Goal: Information Seeking & Learning: Learn about a topic

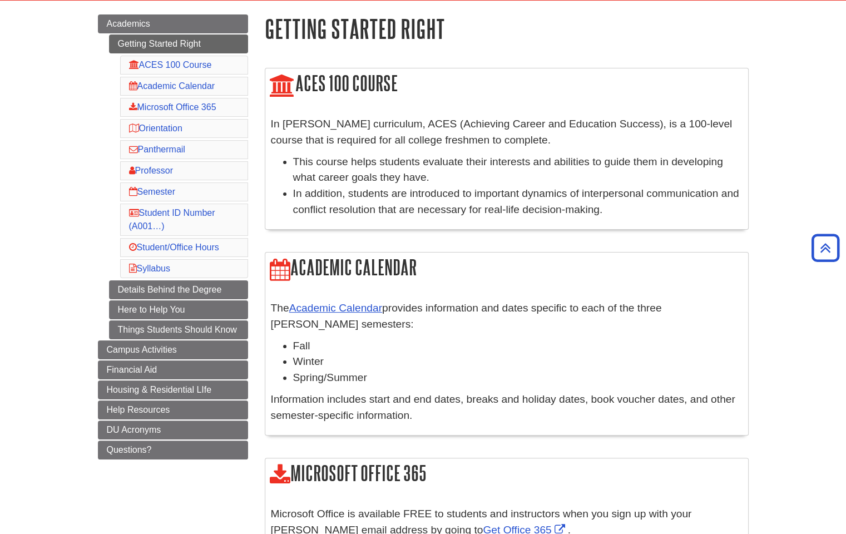
scroll to position [29, 0]
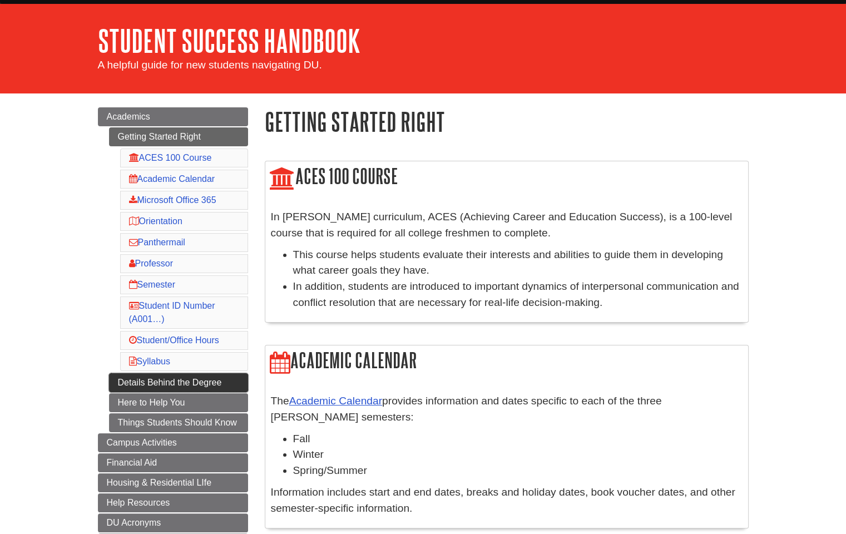
click at [160, 378] on link "Details Behind the Degree" at bounding box center [178, 382] width 139 height 19
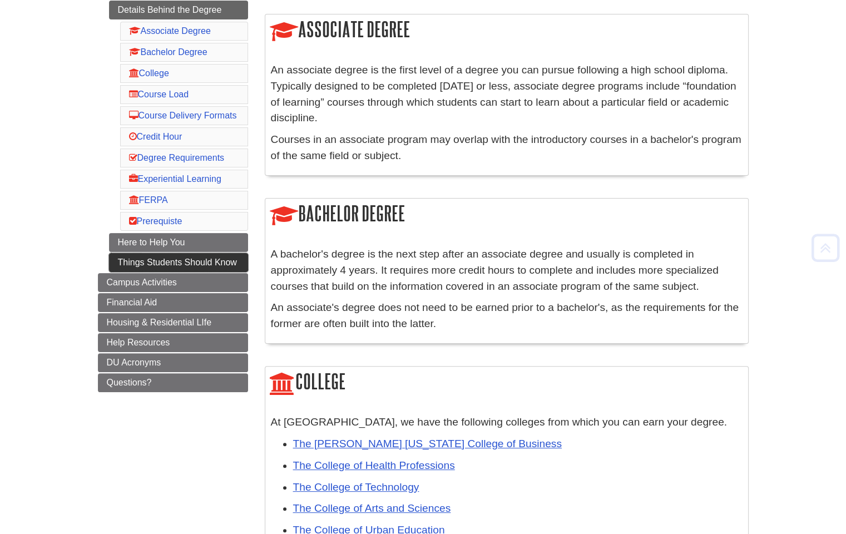
scroll to position [185, 0]
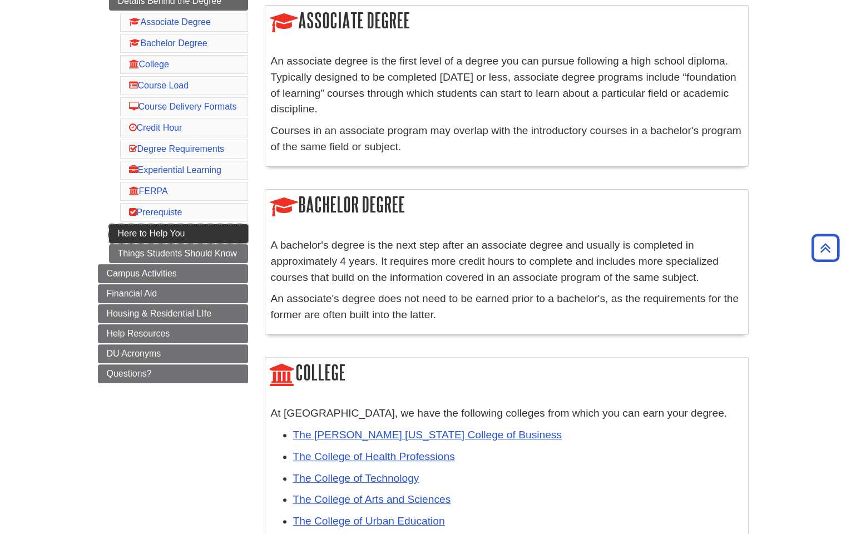
click at [169, 243] on link "Here to Help You" at bounding box center [178, 233] width 139 height 19
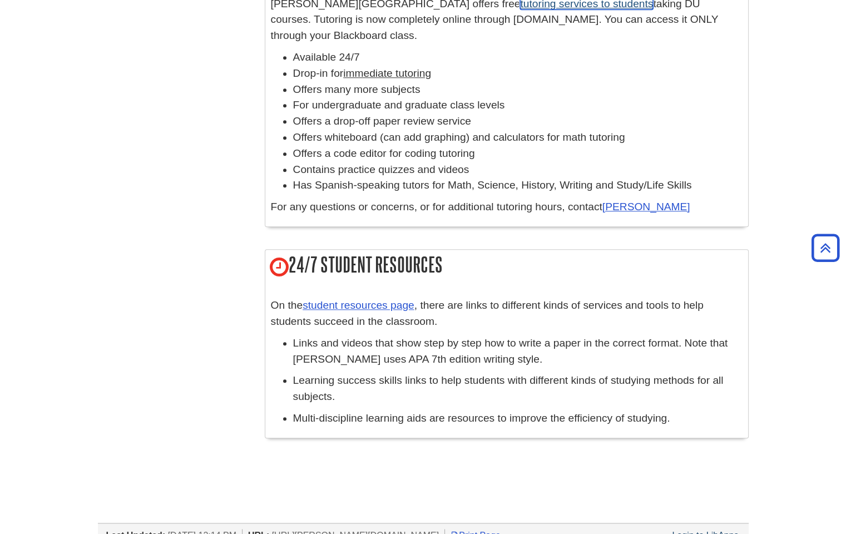
scroll to position [1130, 0]
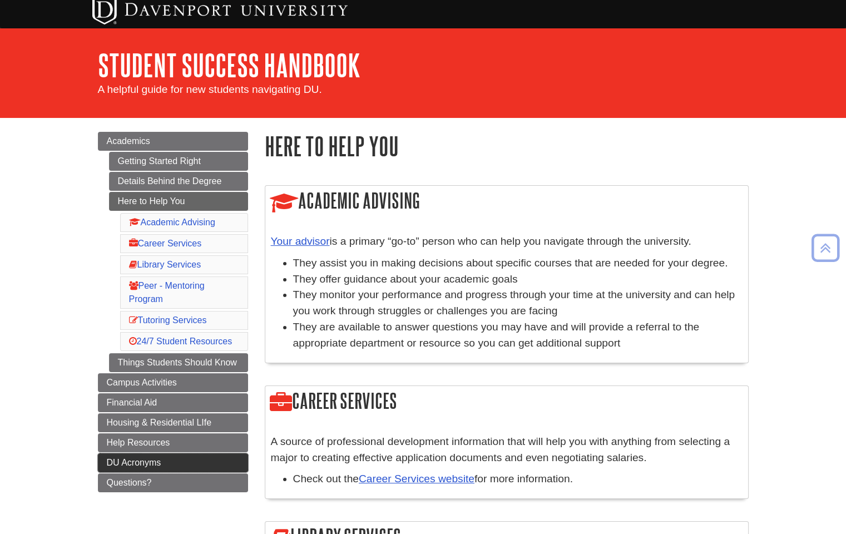
scroll to position [0, 0]
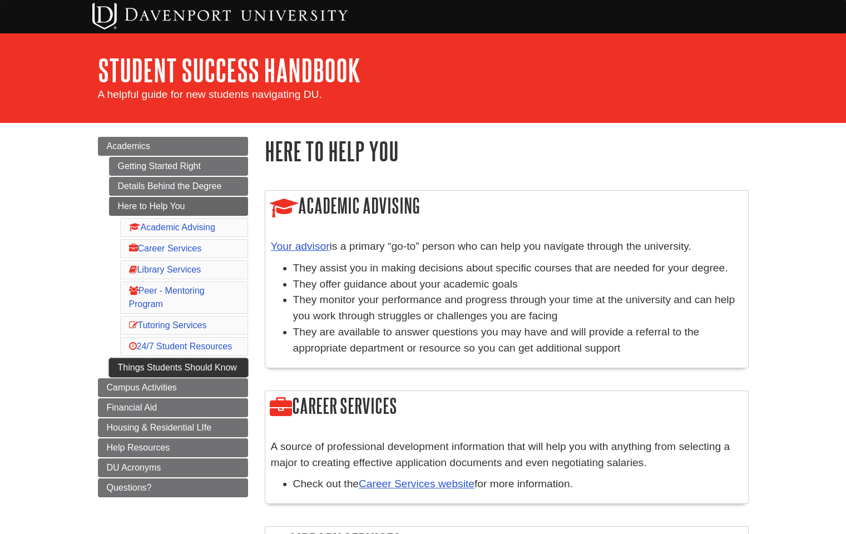
click at [151, 369] on link "Things Students Should Know" at bounding box center [178, 367] width 139 height 19
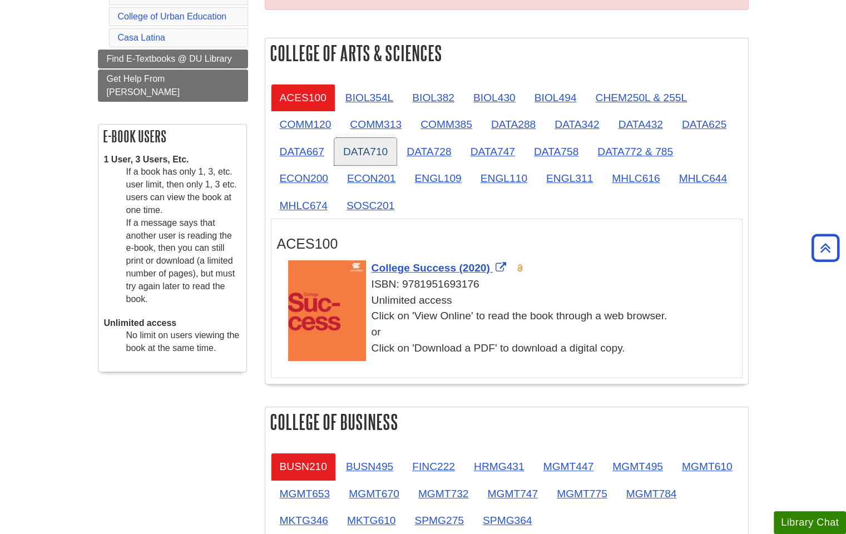
scroll to position [259, 0]
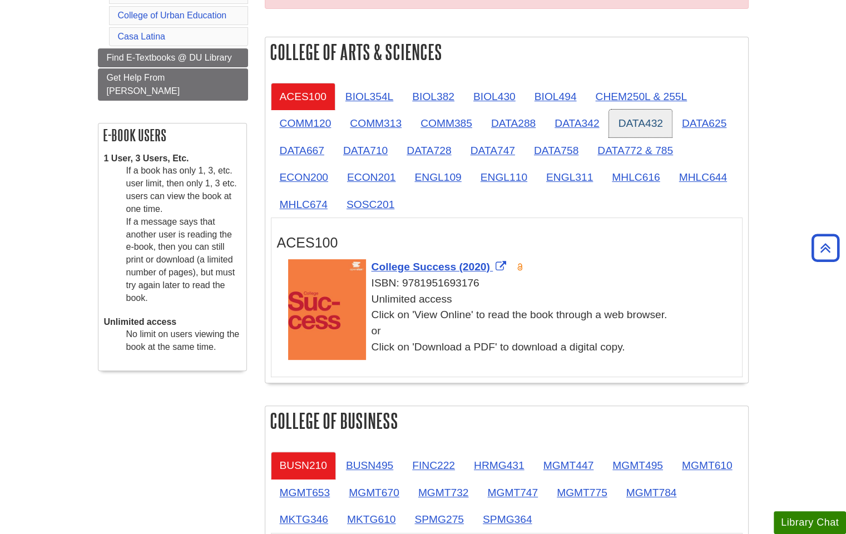
click at [646, 126] on link "DATA432" at bounding box center [640, 123] width 62 height 27
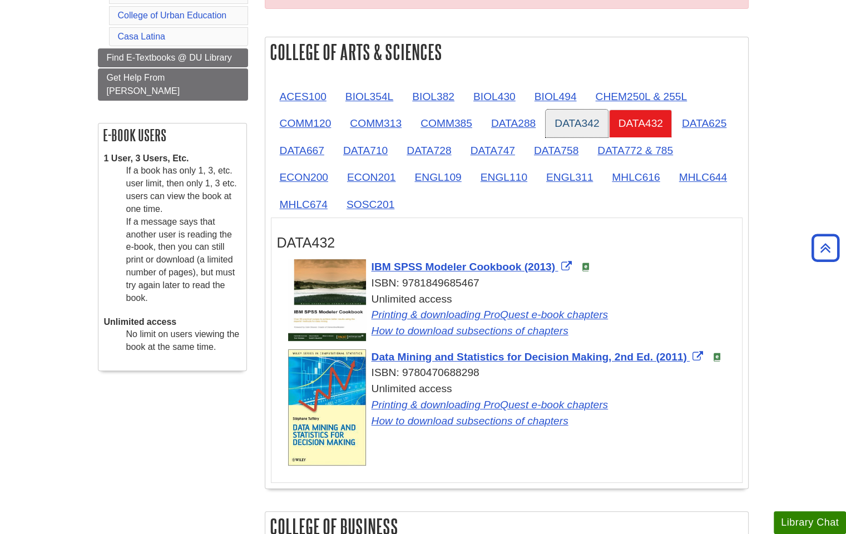
click at [570, 127] on link "DATA342" at bounding box center [577, 123] width 62 height 27
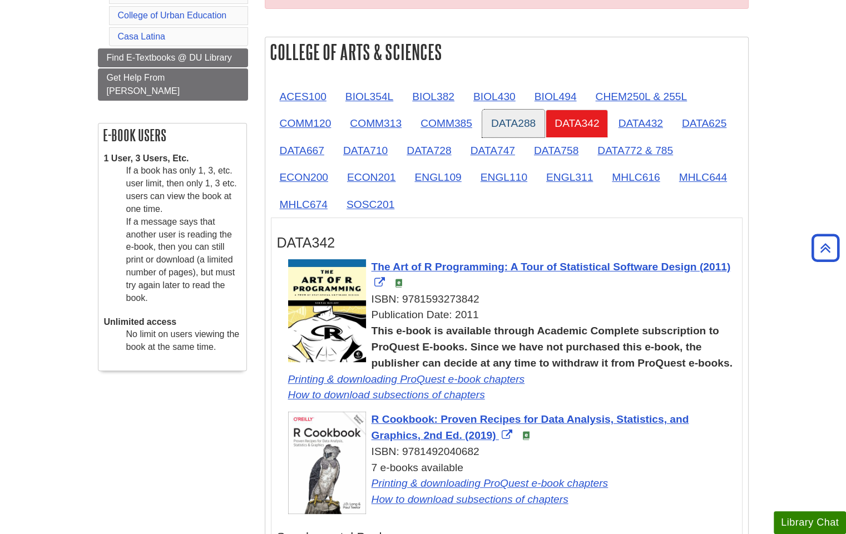
click at [502, 135] on link "DATA288" at bounding box center [513, 123] width 62 height 27
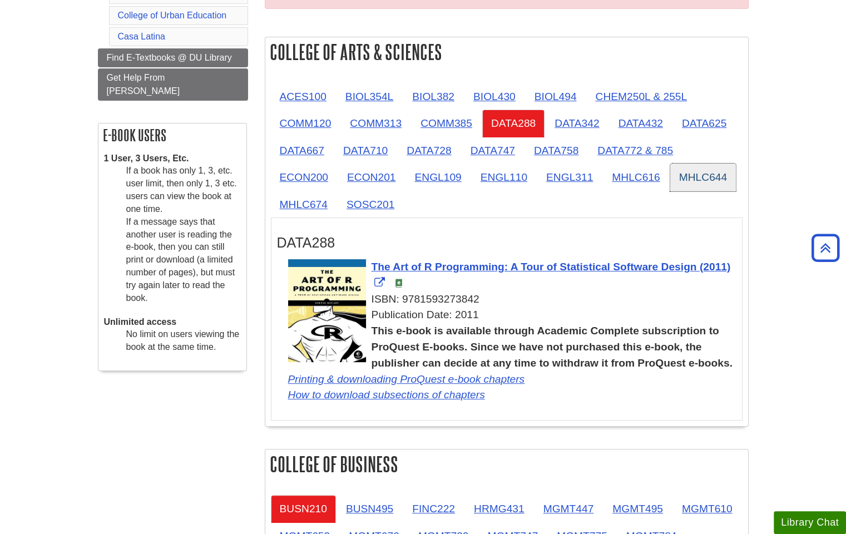
click at [693, 169] on link "MHLC644" at bounding box center [703, 177] width 66 height 27
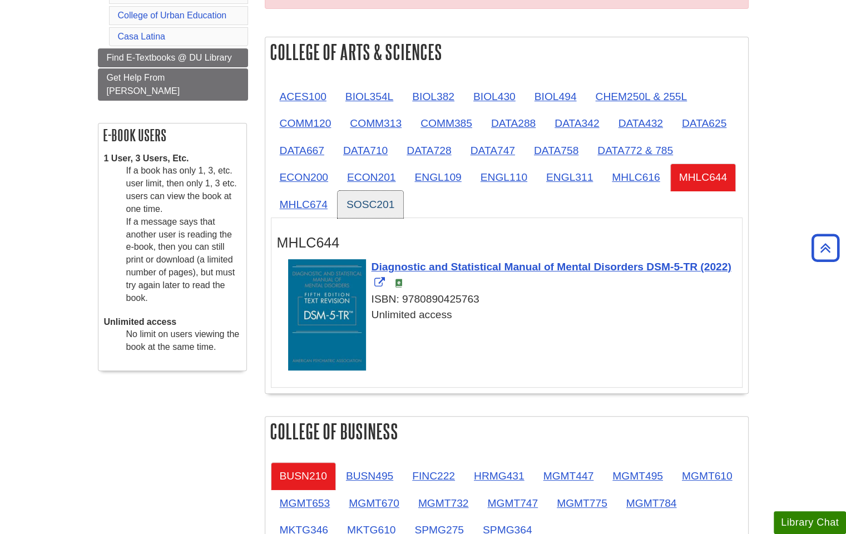
click at [379, 212] on link "SOSC201" at bounding box center [371, 204] width 66 height 27
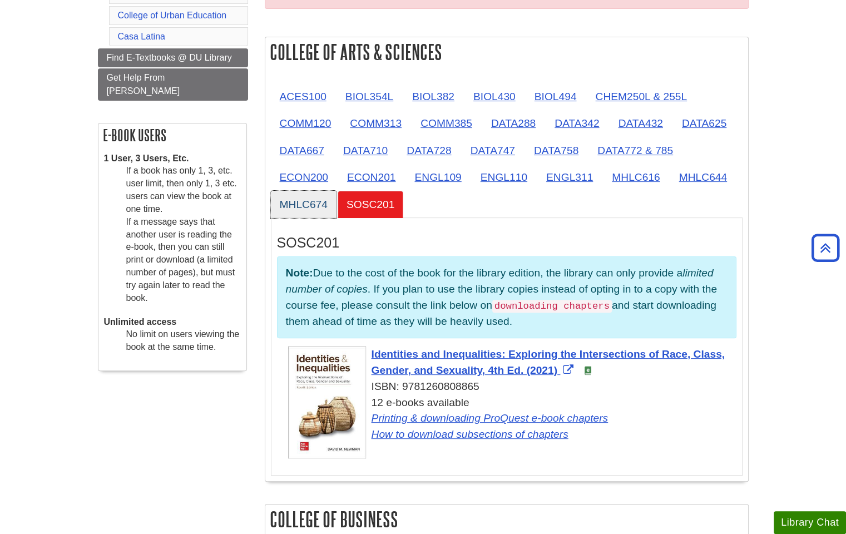
click at [272, 208] on link "MHLC674" at bounding box center [304, 204] width 66 height 27
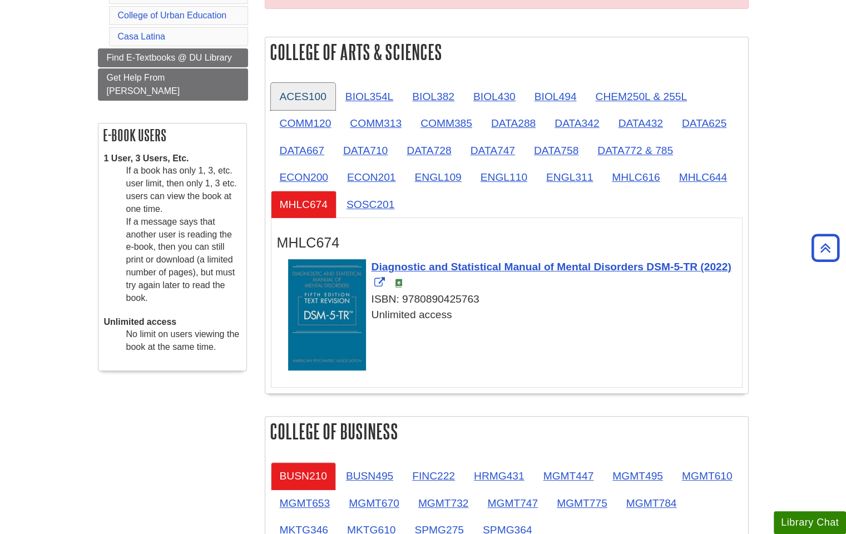
click at [297, 107] on link "ACES100" at bounding box center [303, 96] width 65 height 27
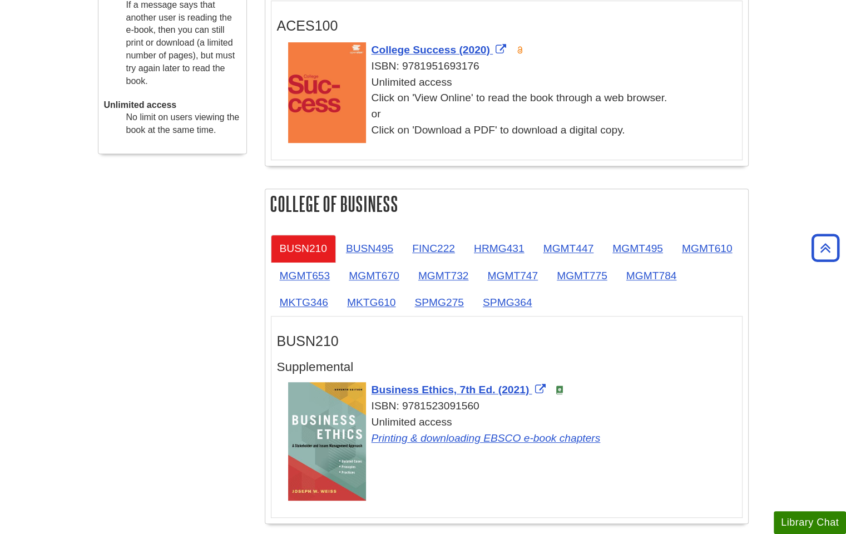
scroll to position [556, 0]
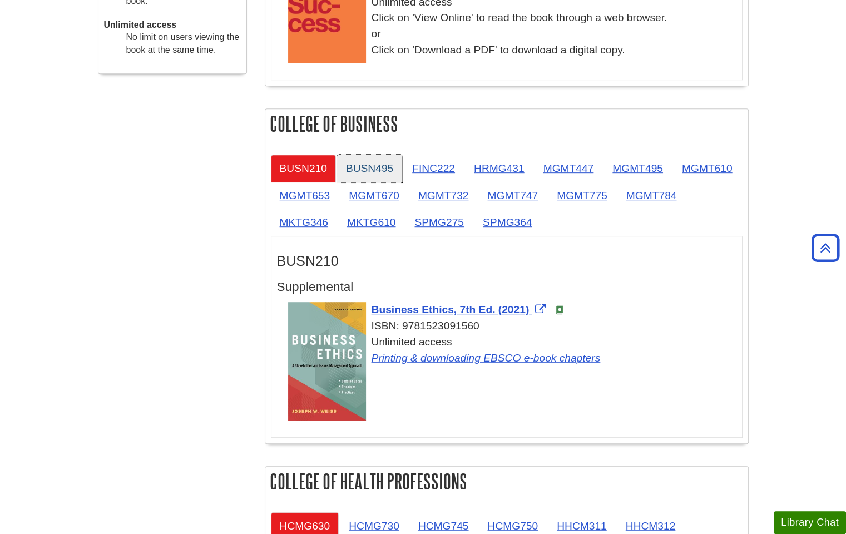
click at [356, 171] on link "BUSN495" at bounding box center [369, 168] width 65 height 27
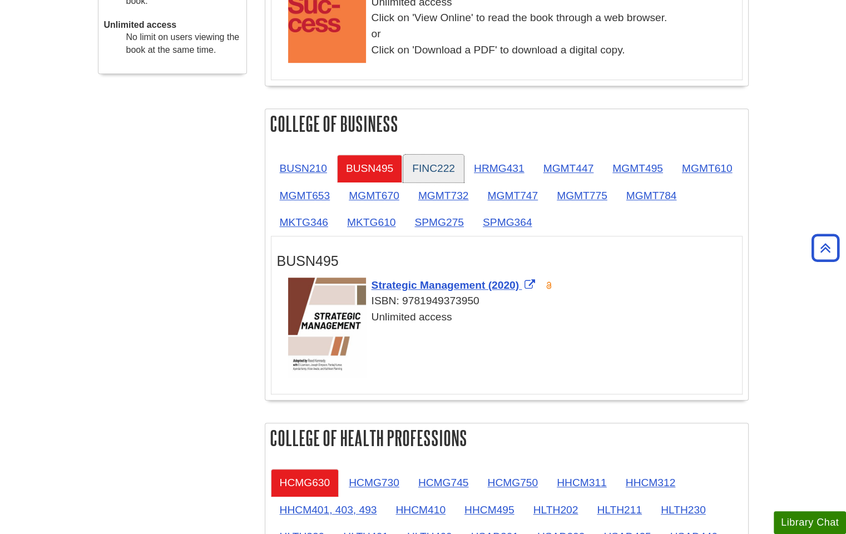
click at [436, 172] on link "FINC222" at bounding box center [433, 168] width 61 height 27
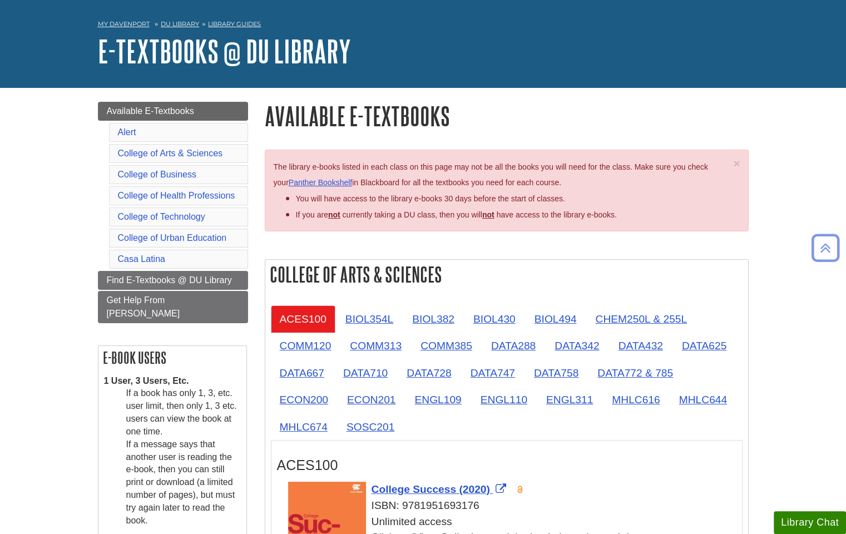
scroll to position [0, 0]
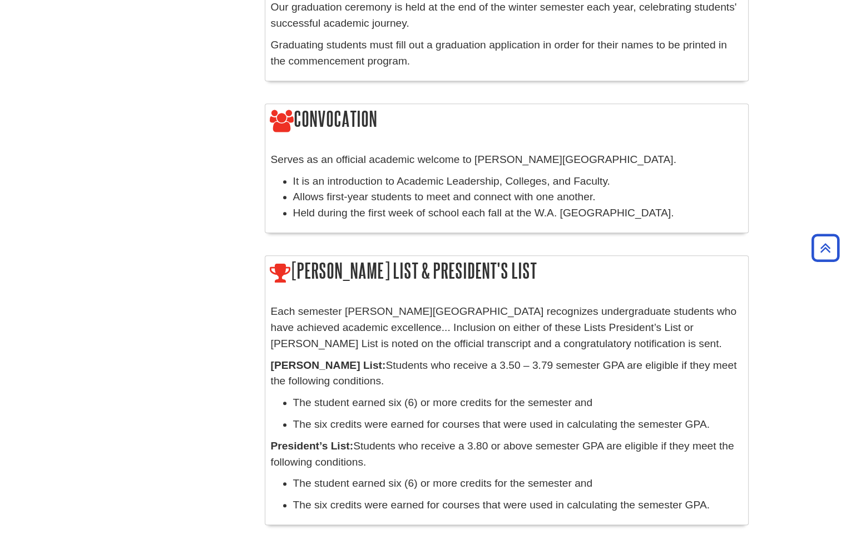
scroll to position [1038, 0]
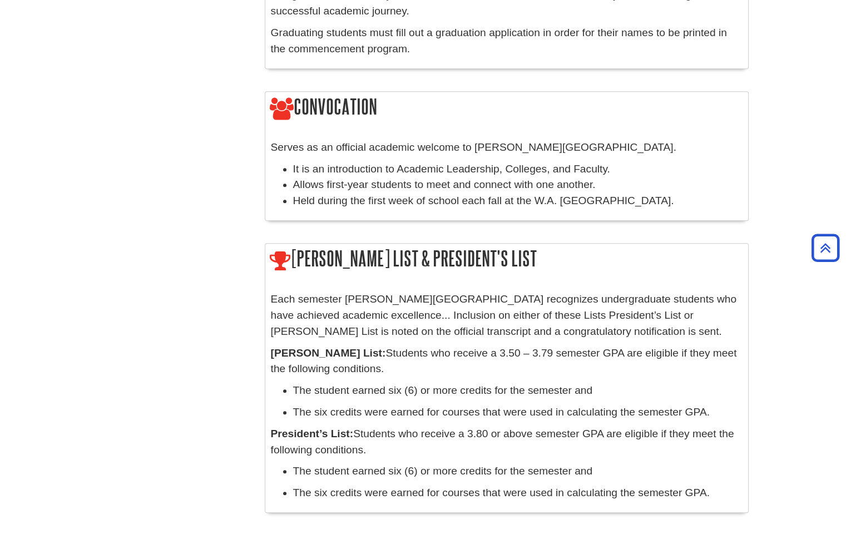
click at [336, 92] on h2 "Convocation" at bounding box center [506, 108] width 483 height 32
copy h2 "Convocation"
click at [703, 105] on div "Convocation Serves as an official academic welcome to Davenport University. It …" at bounding box center [507, 156] width 484 height 130
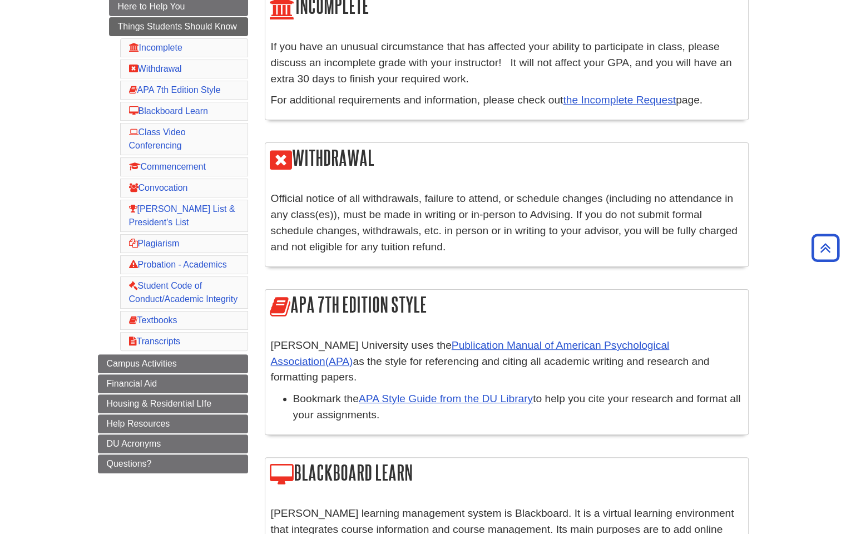
scroll to position [120, 0]
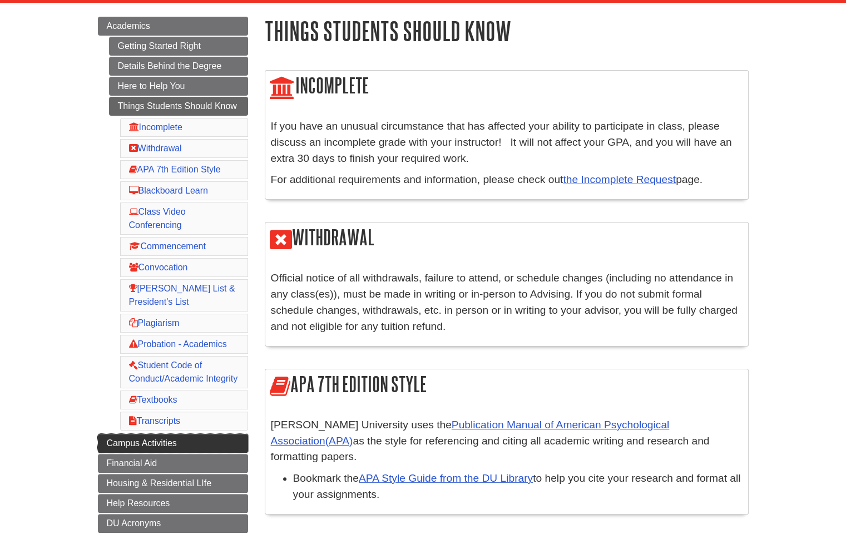
click at [116, 438] on span "Campus Activities" at bounding box center [142, 442] width 70 height 9
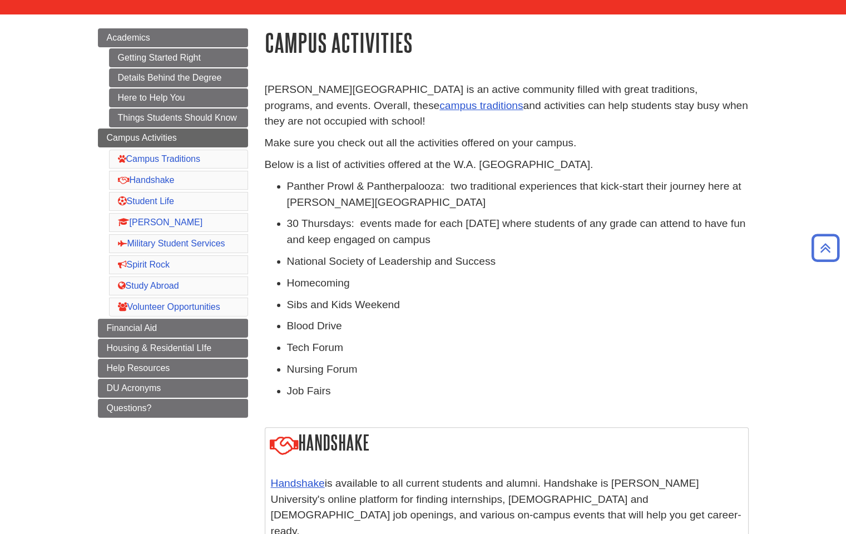
scroll to position [74, 0]
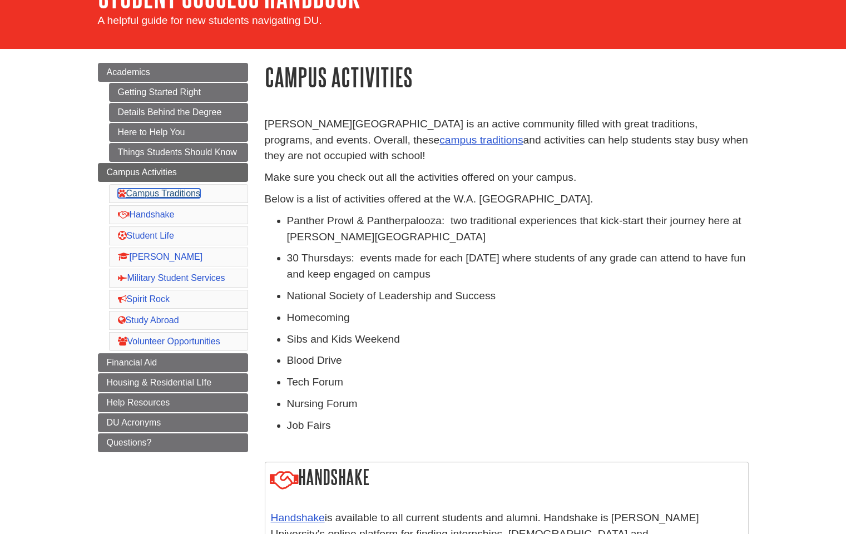
click at [181, 192] on link "Campus Traditions" at bounding box center [159, 193] width 82 height 9
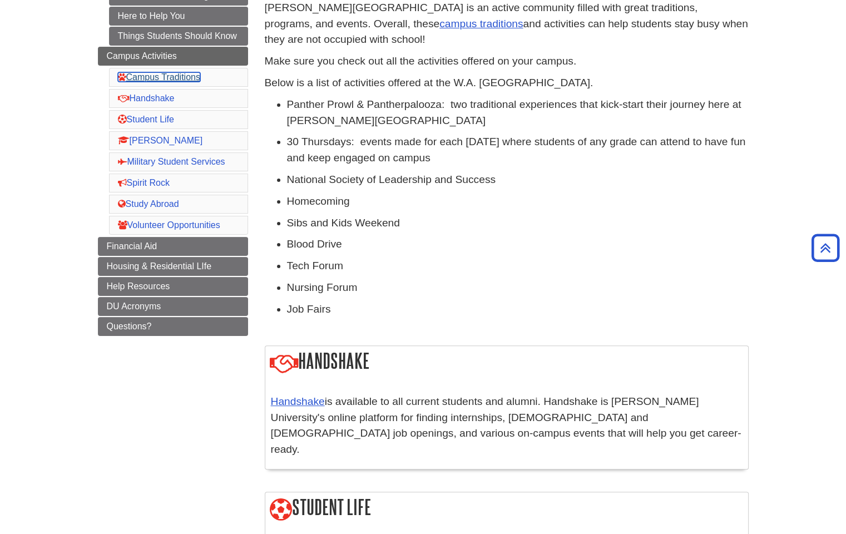
click at [140, 72] on link "Campus Traditions" at bounding box center [159, 76] width 82 height 9
drag, startPoint x: 140, startPoint y: 71, endPoint x: 71, endPoint y: 114, distance: 81.7
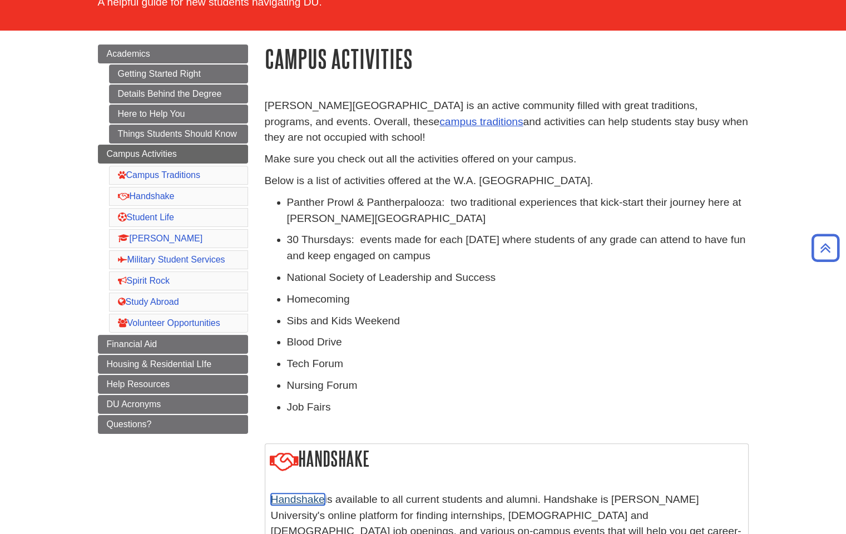
scroll to position [0, 0]
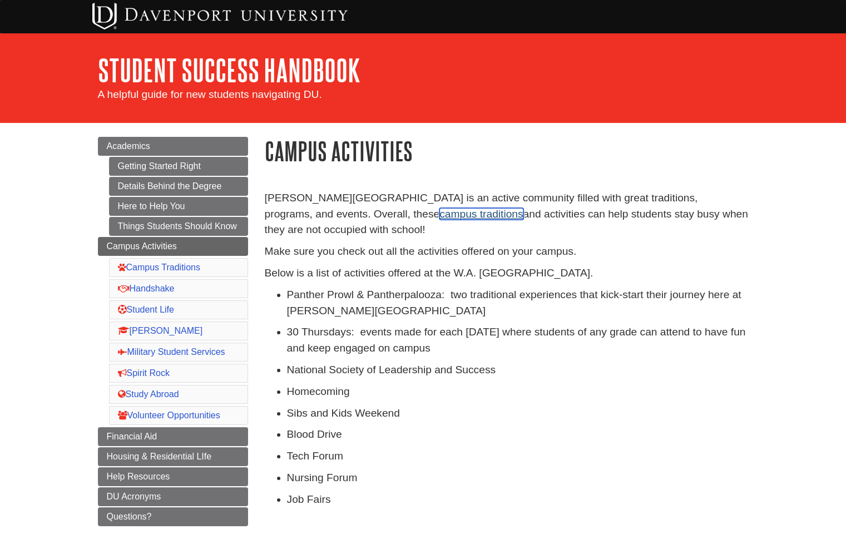
click at [440, 211] on link "campus traditions" at bounding box center [481, 214] width 83 height 12
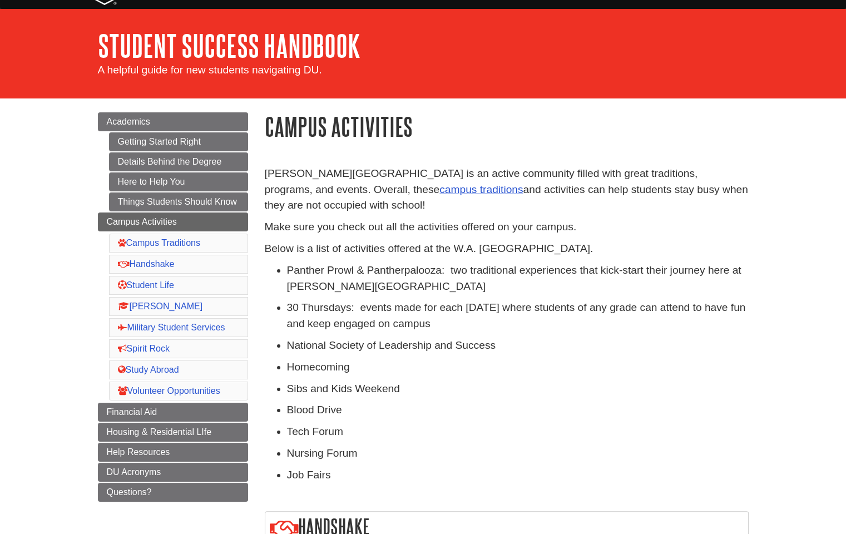
scroll to position [37, 0]
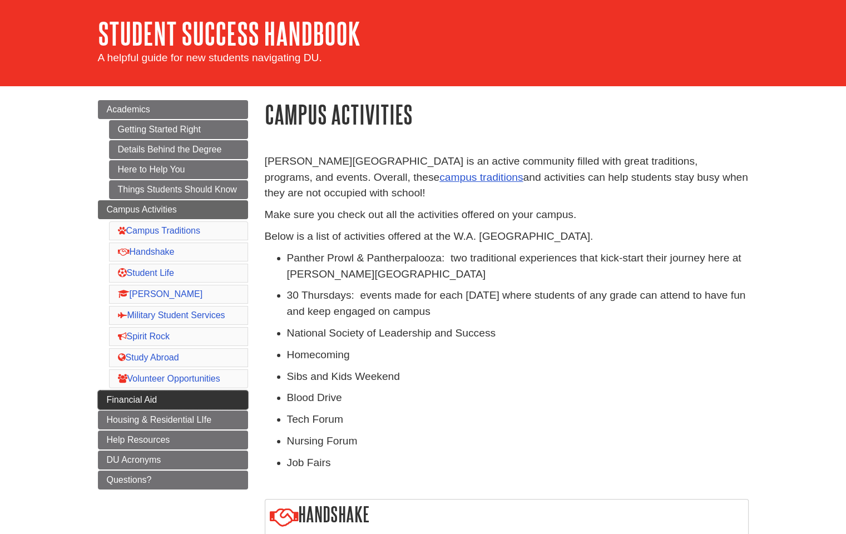
click at [149, 401] on span "Financial Aid" at bounding box center [132, 399] width 51 height 9
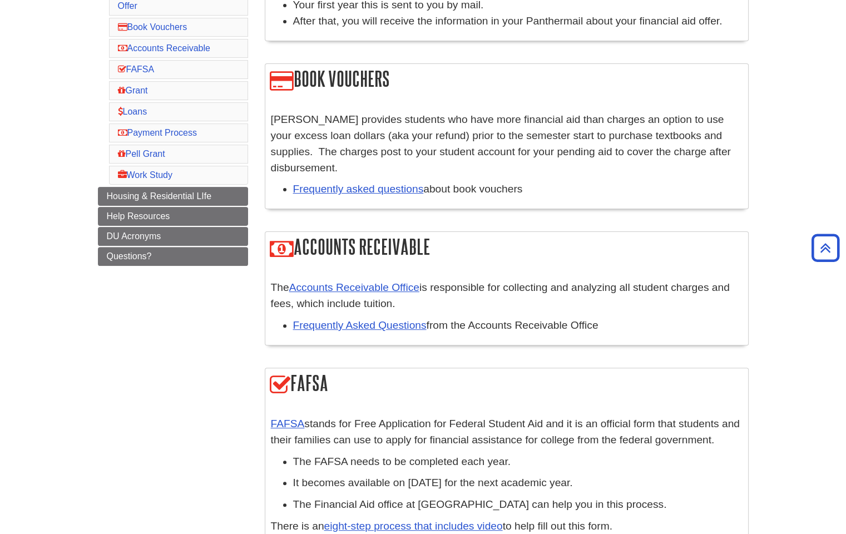
scroll to position [290, 0]
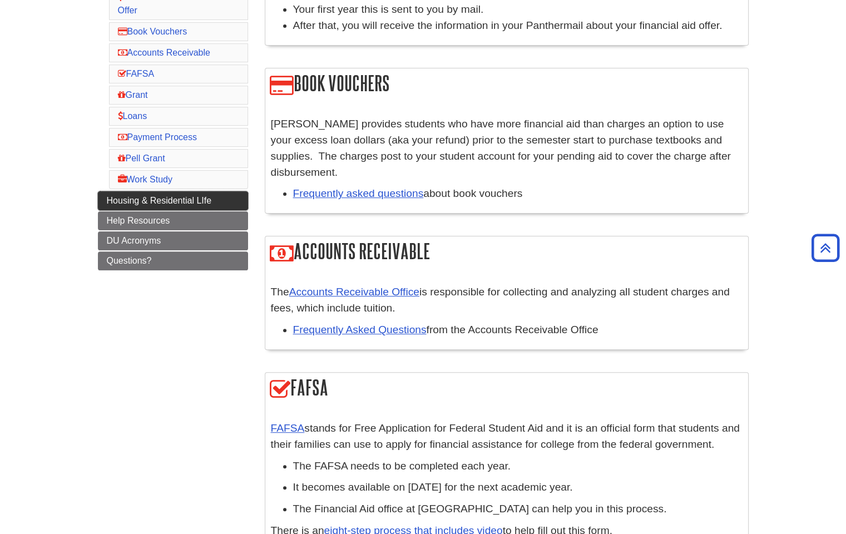
click at [147, 191] on link "Housing & Residential LIfe" at bounding box center [173, 200] width 150 height 19
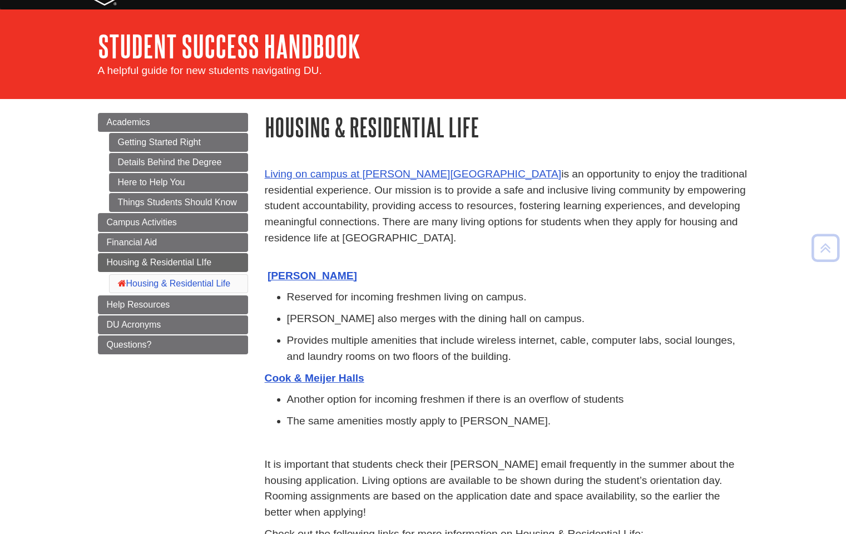
scroll to position [17, 0]
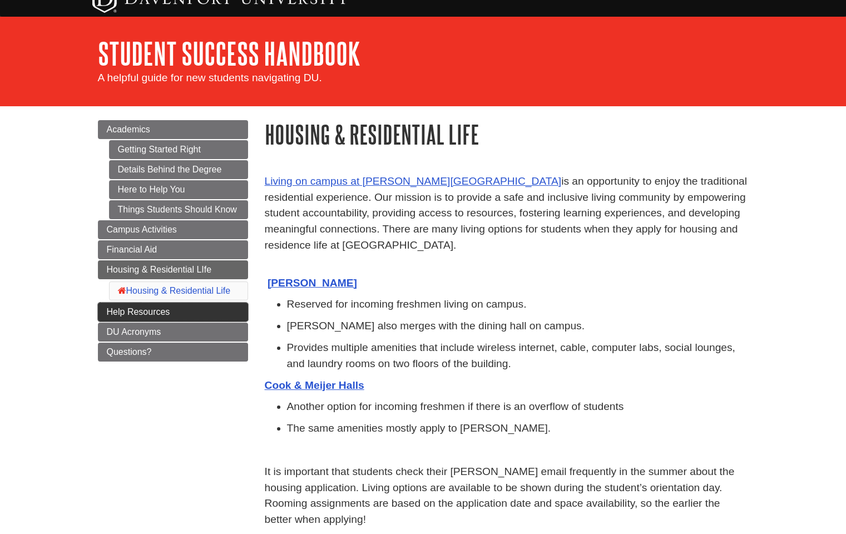
click at [165, 314] on span "Help Resources" at bounding box center [138, 311] width 63 height 9
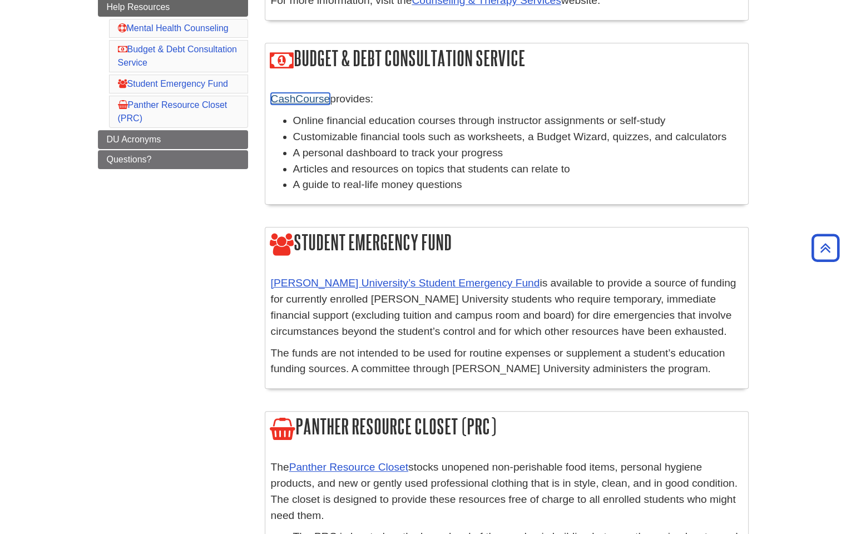
scroll to position [77, 0]
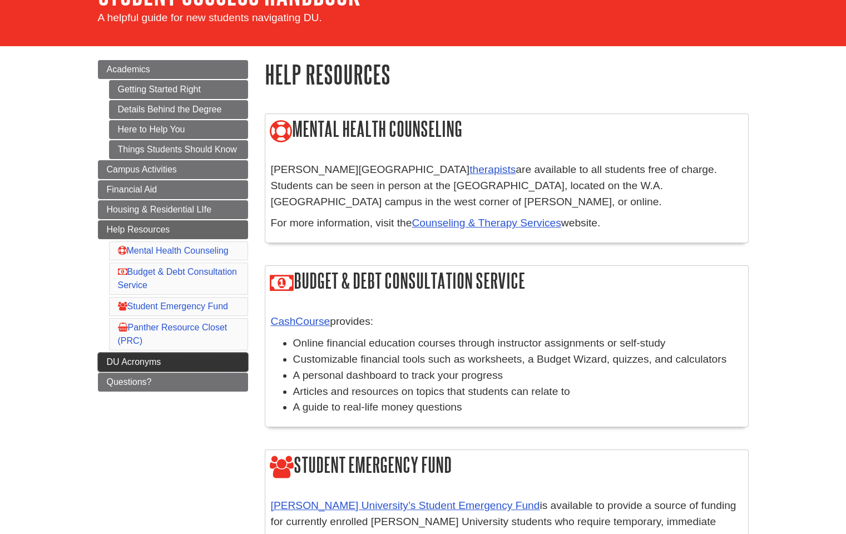
click at [156, 357] on span "DU Acronyms" at bounding box center [134, 361] width 55 height 9
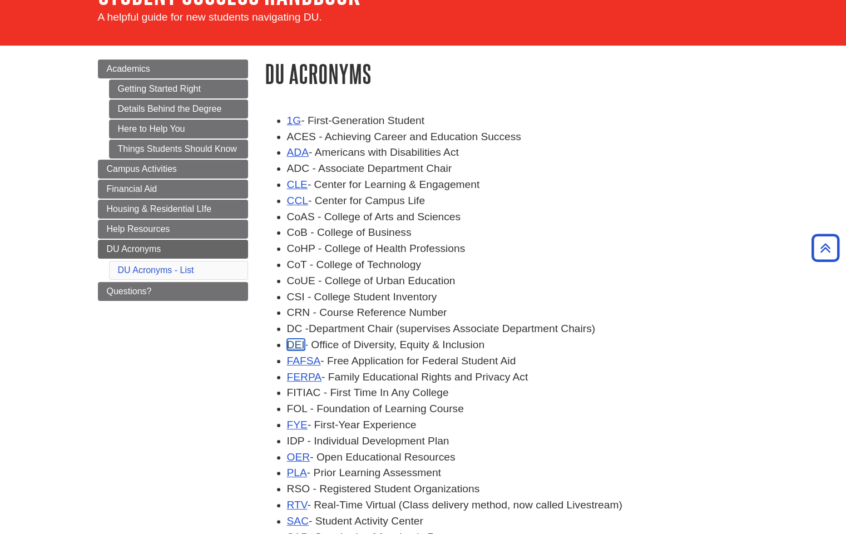
scroll to position [74, 0]
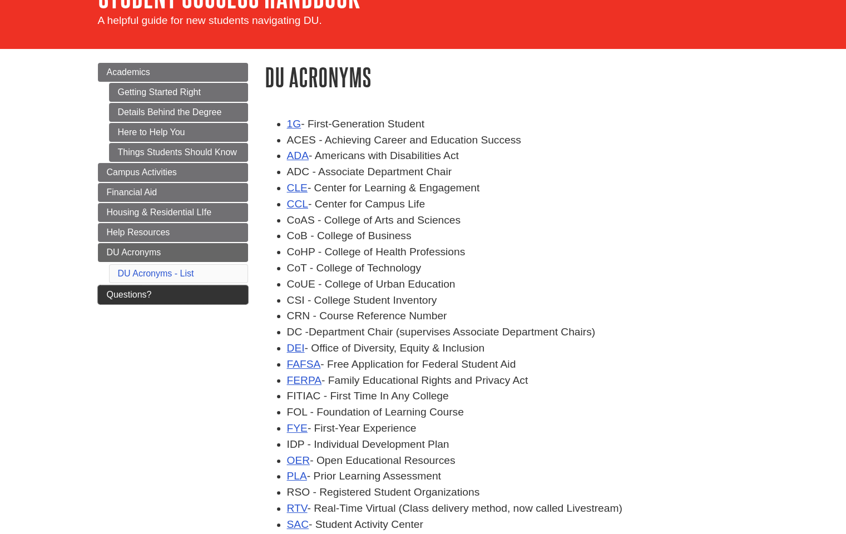
click at [111, 285] on link "Questions?" at bounding box center [173, 294] width 150 height 19
